Goal: Book appointment/travel/reservation

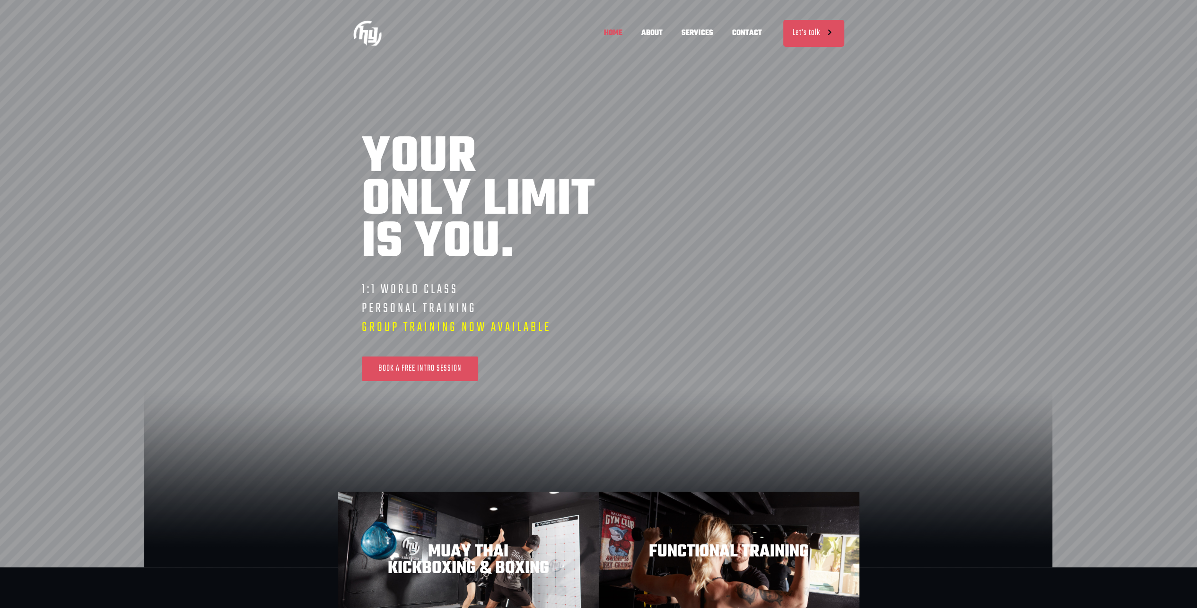
scroll to position [0, 277]
click at [753, 32] on span "CONTACT" at bounding box center [747, 33] width 49 height 28
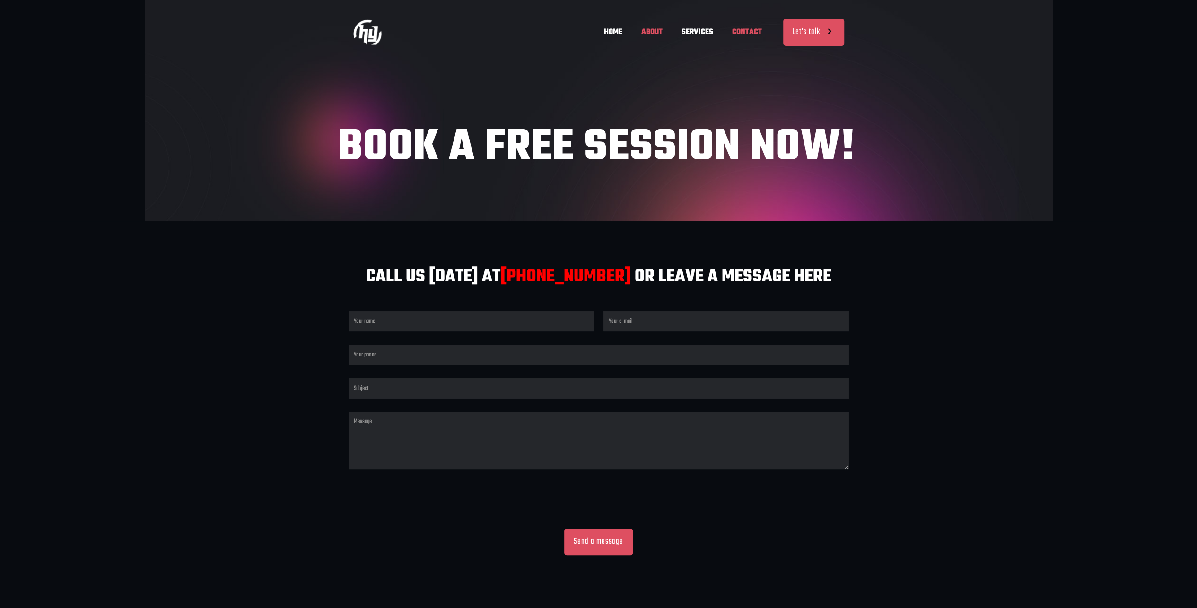
scroll to position [0, 555]
click at [650, 31] on span "ABOUT" at bounding box center [652, 32] width 40 height 28
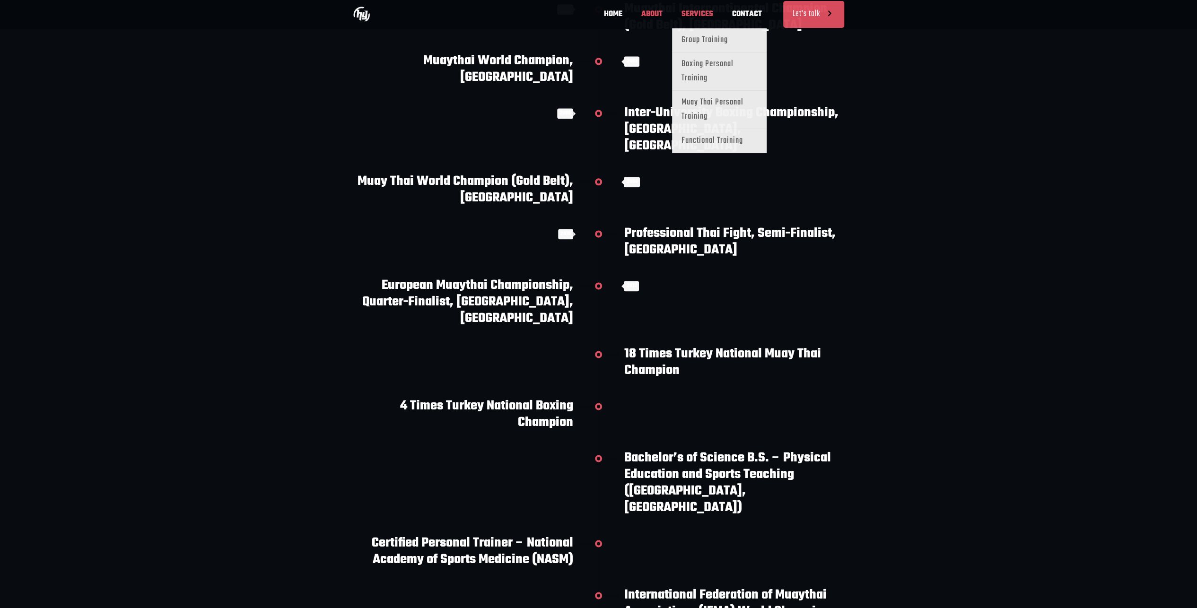
click at [694, 14] on span "SERVICES" at bounding box center [697, 14] width 51 height 28
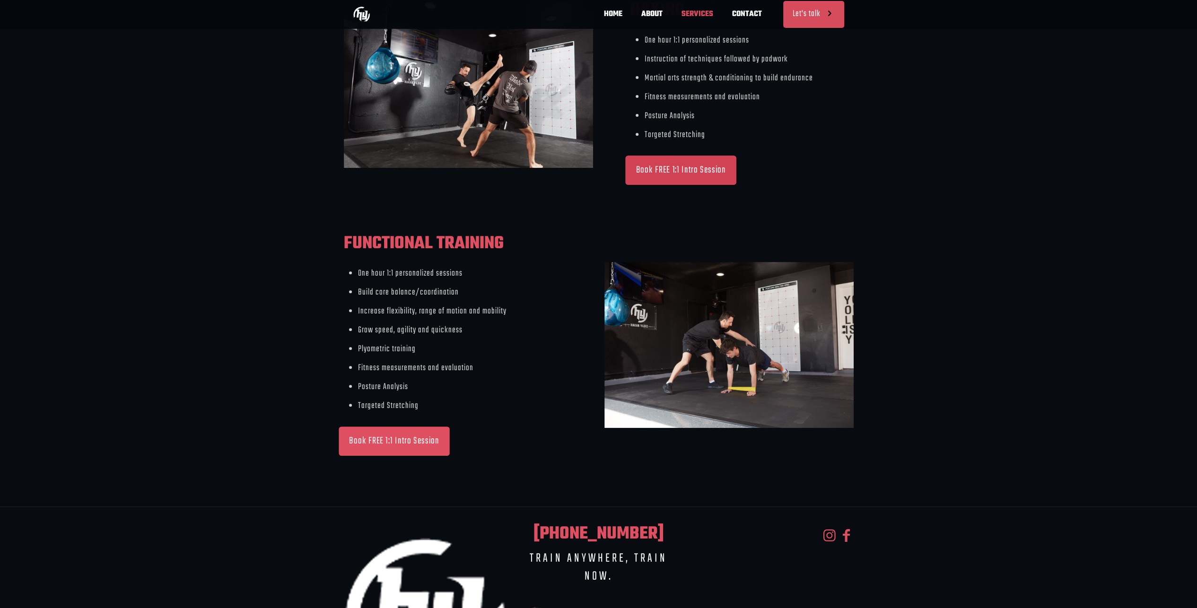
scroll to position [0, 416]
click at [711, 167] on span "Book FREE 1:1 Intro Session" at bounding box center [681, 170] width 90 height 12
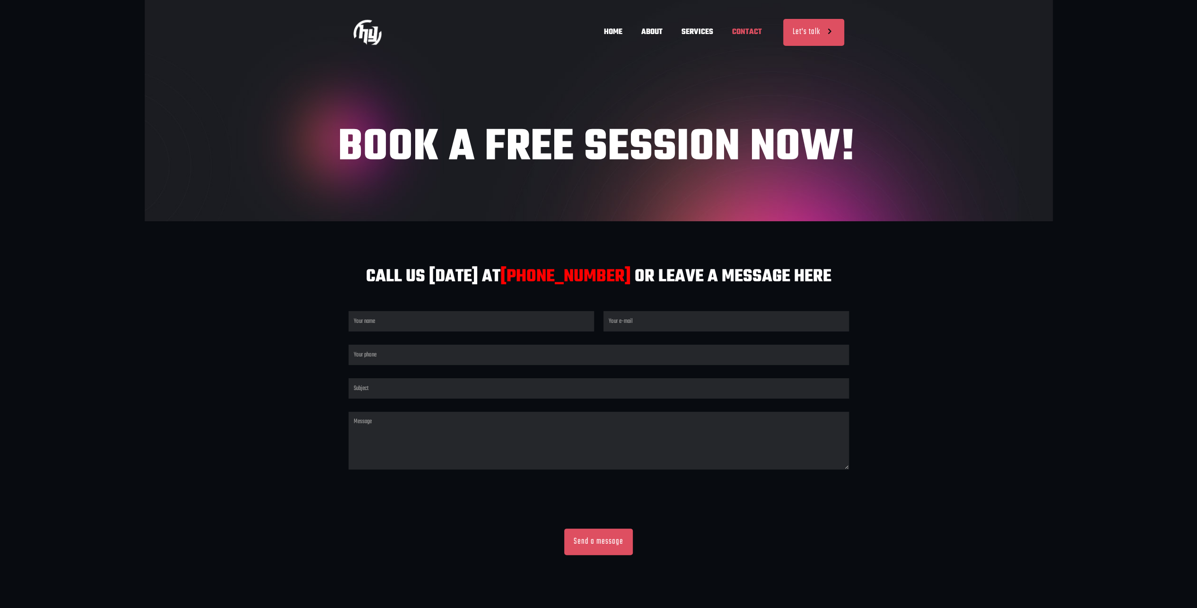
scroll to position [0, 555]
click at [616, 31] on span "HOME" at bounding box center [613, 32] width 37 height 28
